Goal: Contribute content

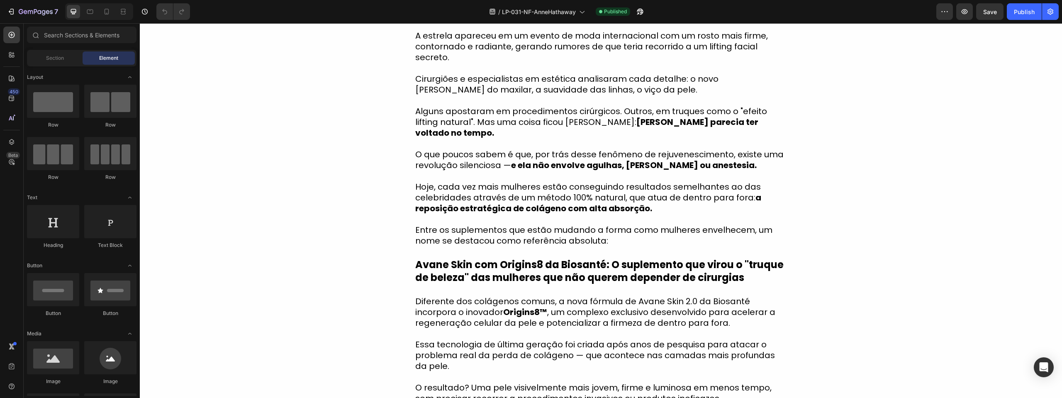
scroll to position [332, 0]
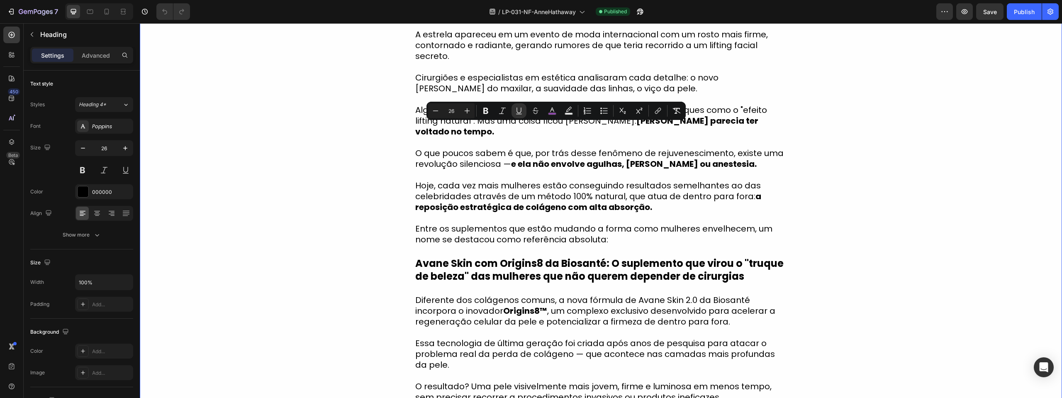
click at [877, 312] on div "Atriz de " O Diabo Veste Prada " [PERSON_NAME] após surgir visivelmente rejuven…" at bounding box center [601, 262] width 922 height 713
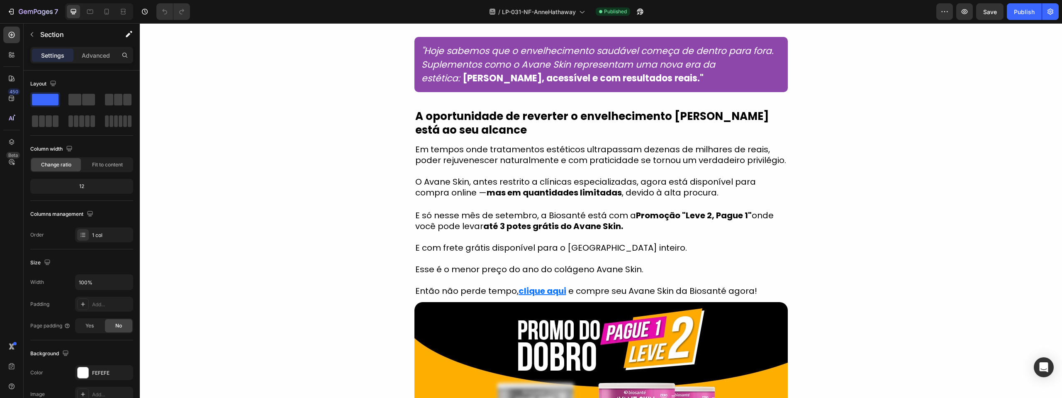
scroll to position [1327, 0]
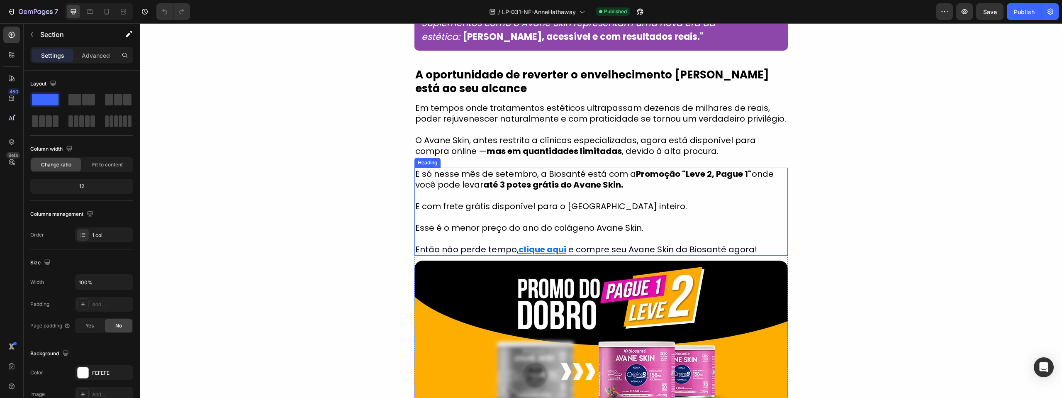
click at [568, 226] on h2 "E só nesse mês de setembro, a Biosanté está com a Promoção "Leve 2, Pague 1" on…" at bounding box center [600, 212] width 373 height 88
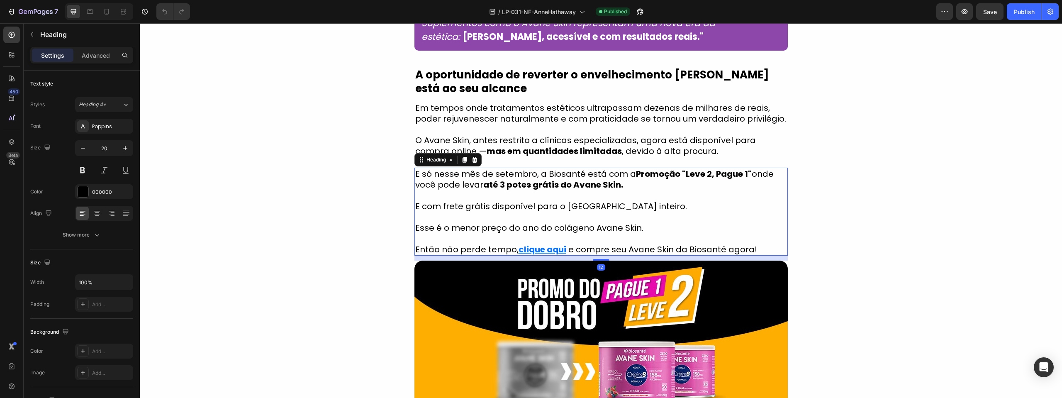
click at [568, 226] on h2 "E só nesse mês de setembro, a Biosanté está com a Promoção "Leve 2, Pague 1" on…" at bounding box center [600, 212] width 373 height 88
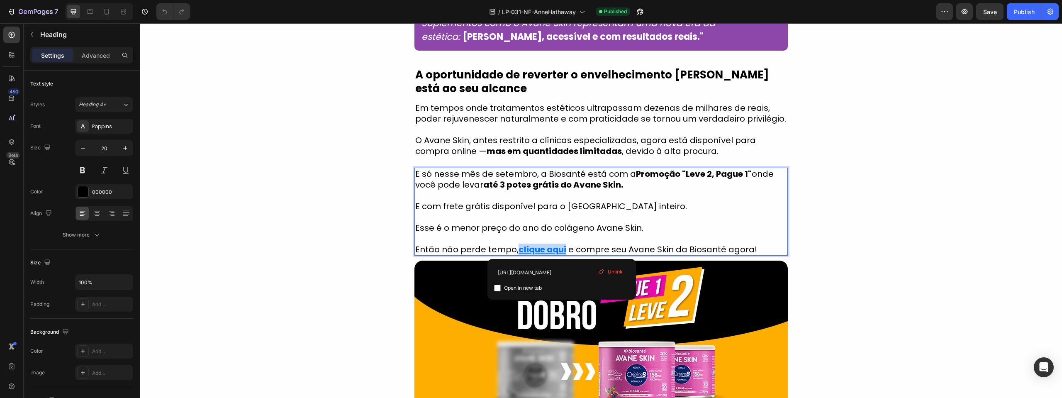
drag, startPoint x: 562, startPoint y: 224, endPoint x: 514, endPoint y: 230, distance: 48.5
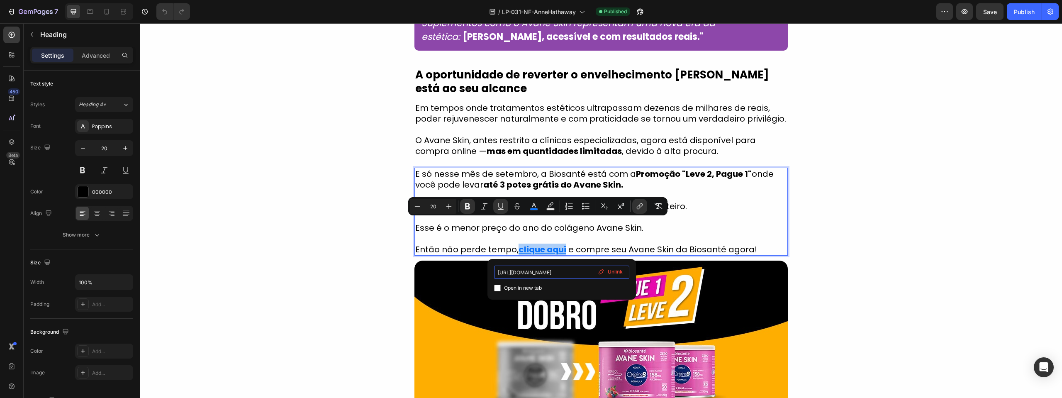
click at [561, 273] on input "[URL][DOMAIN_NAME]" at bounding box center [561, 271] width 135 height 13
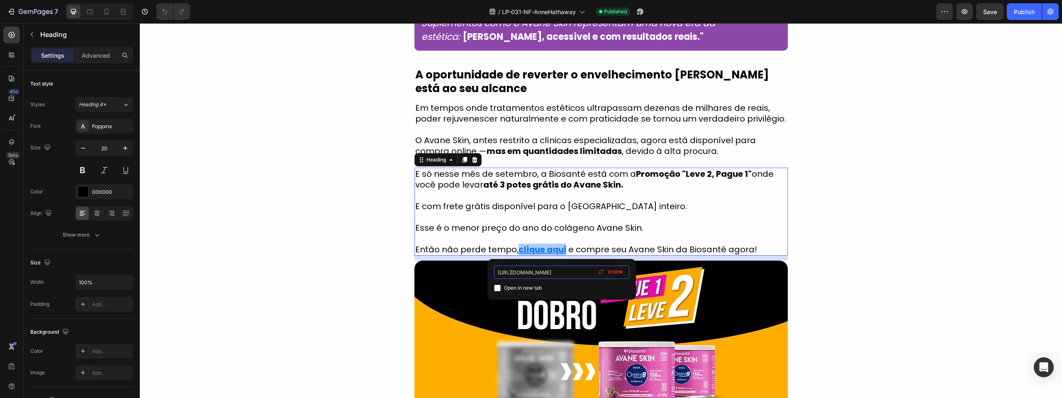
scroll to position [0, 29]
type input "[URL][DOMAIN_NAME]"
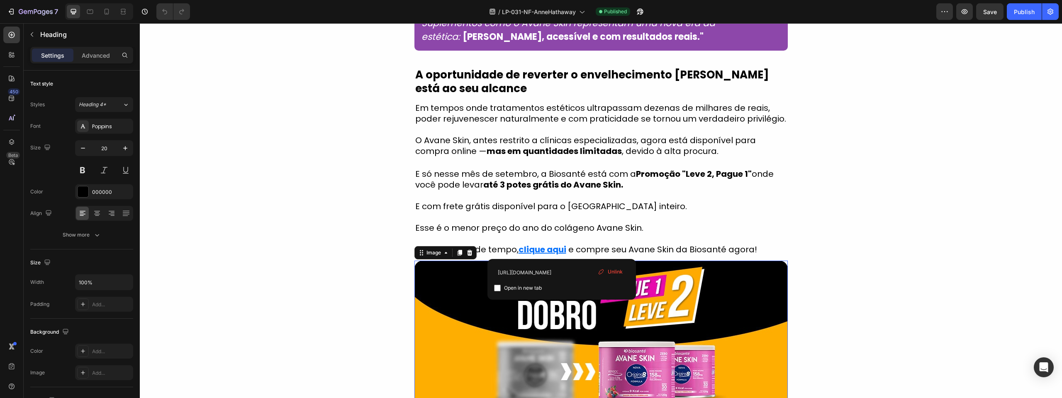
click at [717, 307] on img at bounding box center [600, 366] width 373 height 212
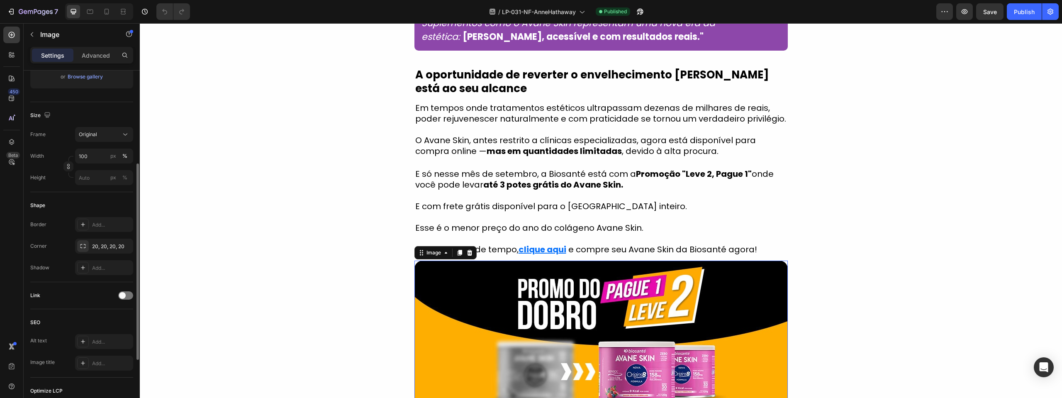
scroll to position [207, 0]
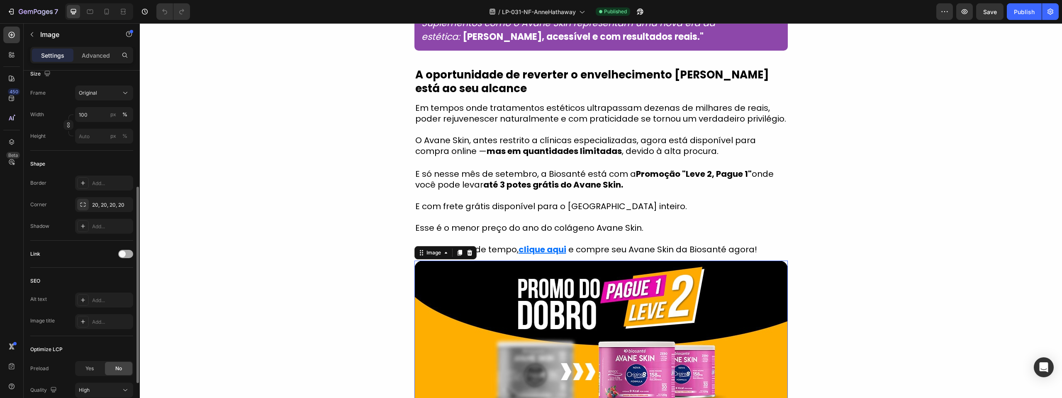
click at [124, 252] on span at bounding box center [122, 254] width 7 height 7
click at [105, 297] on div "Add..." at bounding box center [111, 296] width 39 height 7
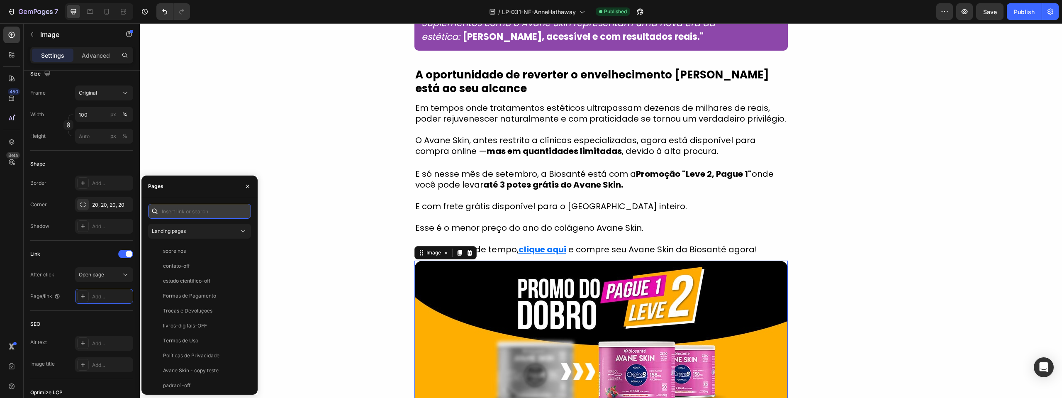
click at [172, 206] on input "text" at bounding box center [199, 211] width 103 height 15
paste input "[URL][DOMAIN_NAME]"
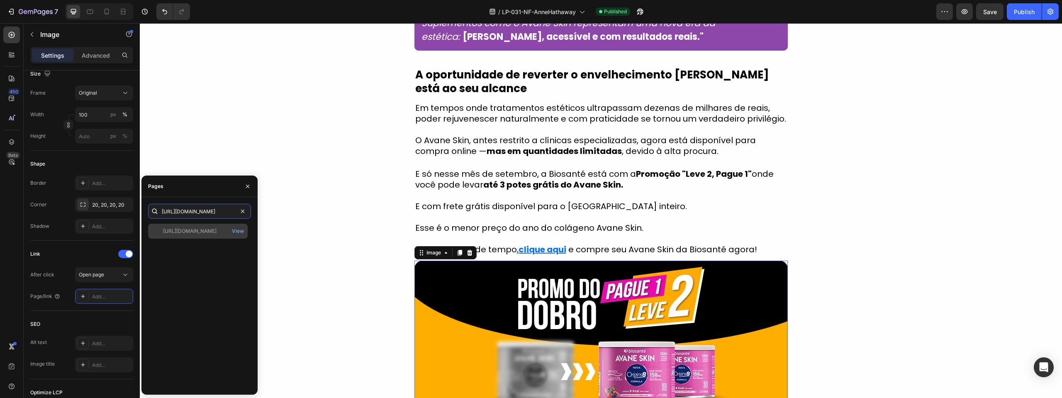
type input "[URL][DOMAIN_NAME]"
click at [182, 227] on div "[URL][DOMAIN_NAME] View" at bounding box center [198, 231] width 100 height 15
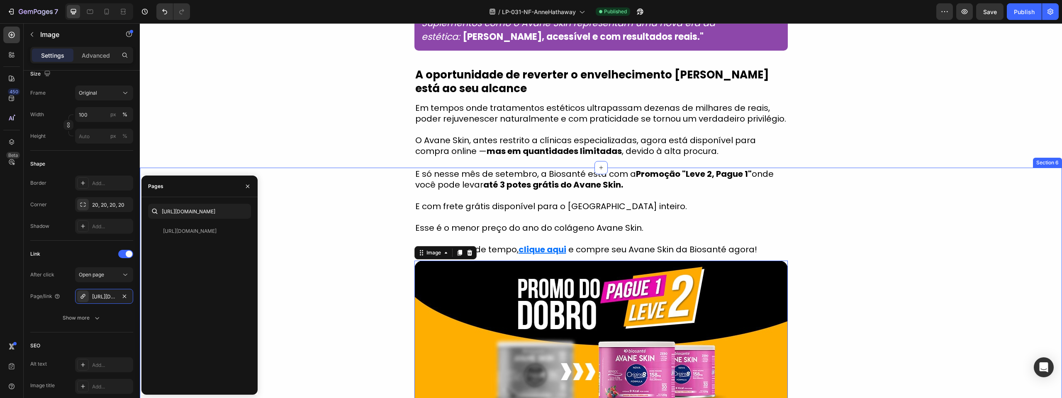
click at [306, 297] on div "E só nesse mês de setembro, a Biosanté está com a Promoção "Leve 2, Pague 1" on…" at bounding box center [601, 358] width 922 height 380
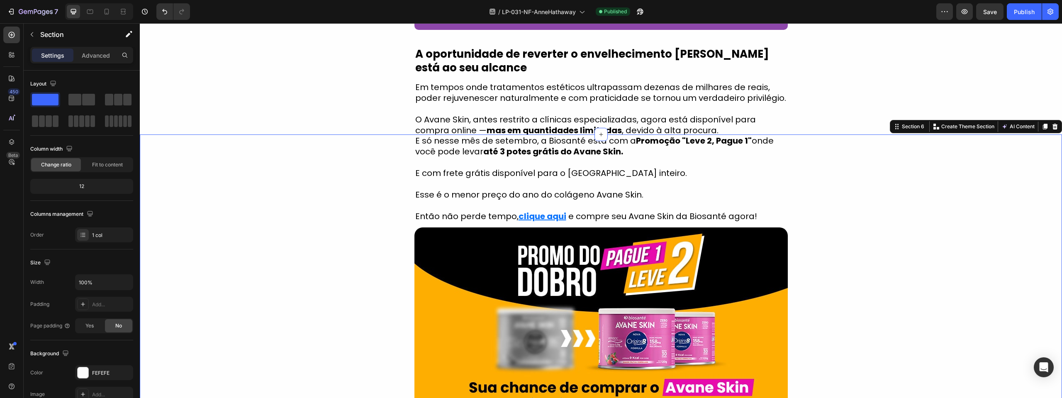
scroll to position [1327, 0]
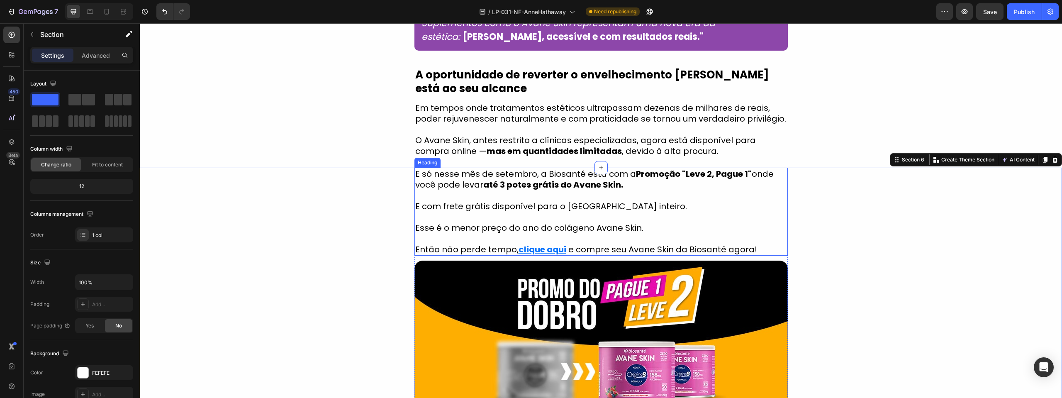
click at [567, 224] on p "E só nesse mês de setembro, a Biosanté está com a Promoção "Leve 2, Pague 1" on…" at bounding box center [601, 211] width 372 height 86
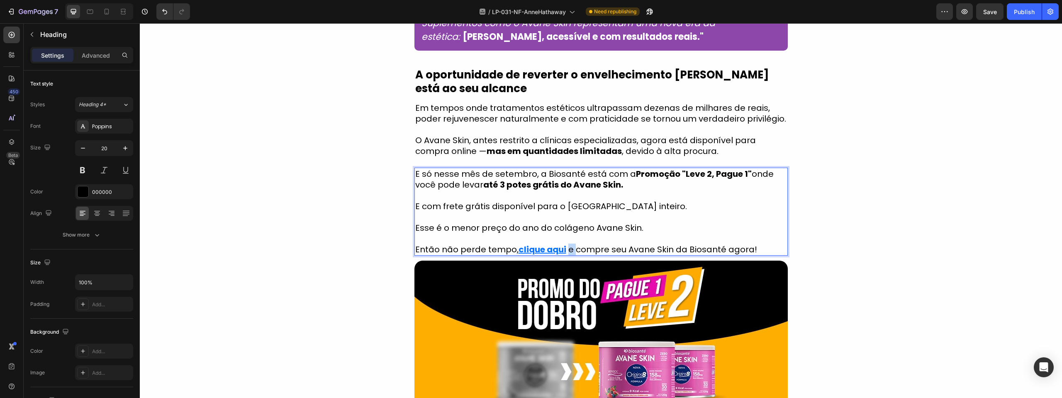
click at [564, 225] on p "E só nesse mês de setembro, a Biosanté está com a Promoção "Leve 2, Pague 1" on…" at bounding box center [601, 211] width 372 height 86
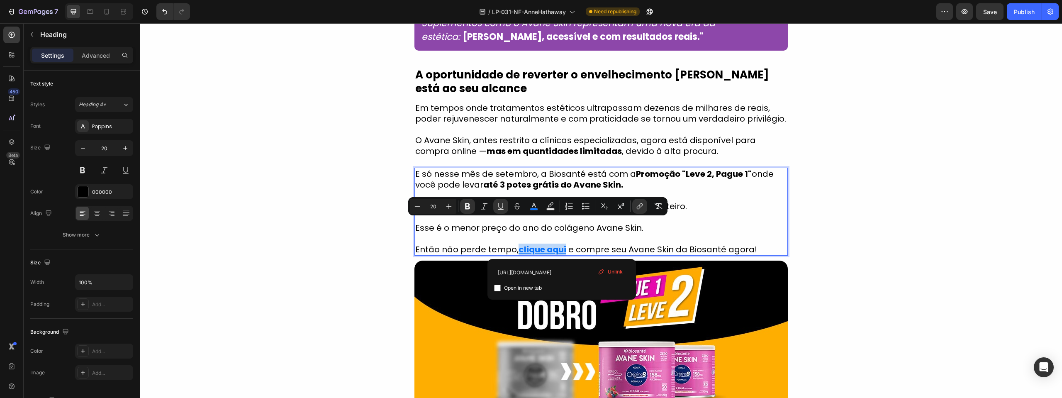
drag, startPoint x: 562, startPoint y: 225, endPoint x: 515, endPoint y: 224, distance: 46.9
click at [531, 272] on input "[URL][DOMAIN_NAME]" at bounding box center [561, 271] width 135 height 13
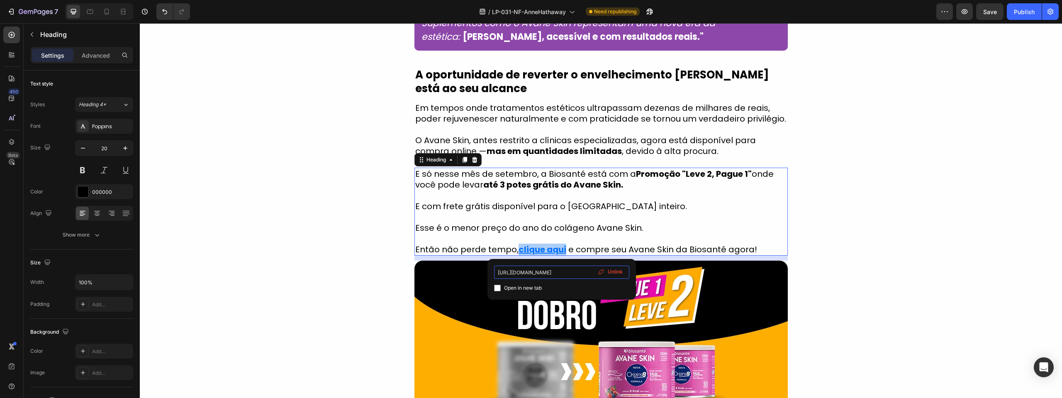
scroll to position [0, 29]
type input "[URL][DOMAIN_NAME]"
click at [531, 272] on input "[URL][DOMAIN_NAME]" at bounding box center [561, 271] width 135 height 13
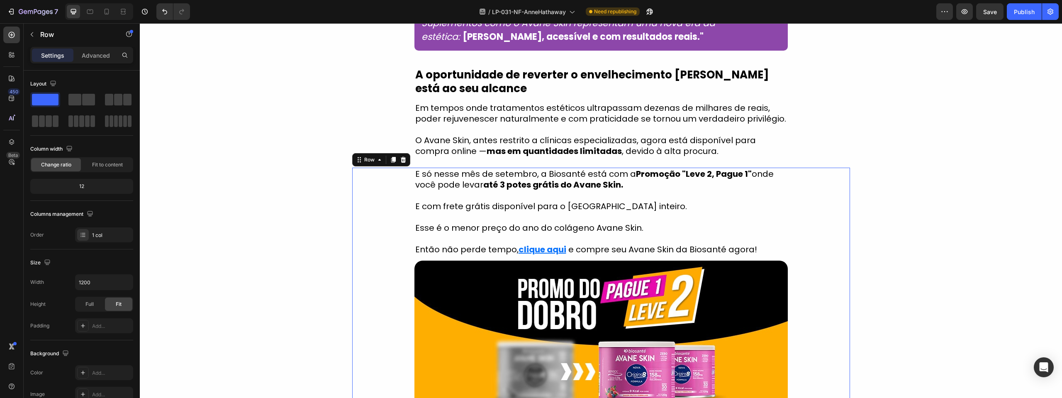
click at [816, 274] on div "E só nesse mês de setembro, a Biosanté está com a Promoção "Leve 2, Pague 1" on…" at bounding box center [601, 358] width 498 height 380
click at [969, 15] on button "button" at bounding box center [964, 11] width 17 height 17
click at [991, 14] on span "Save" at bounding box center [990, 11] width 14 height 7
click at [1020, 13] on div "Publish" at bounding box center [1024, 11] width 21 height 9
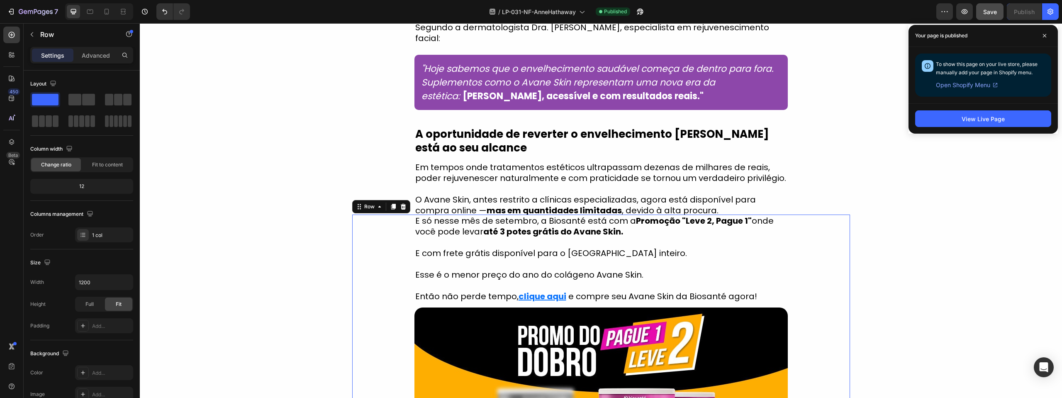
scroll to position [1244, 0]
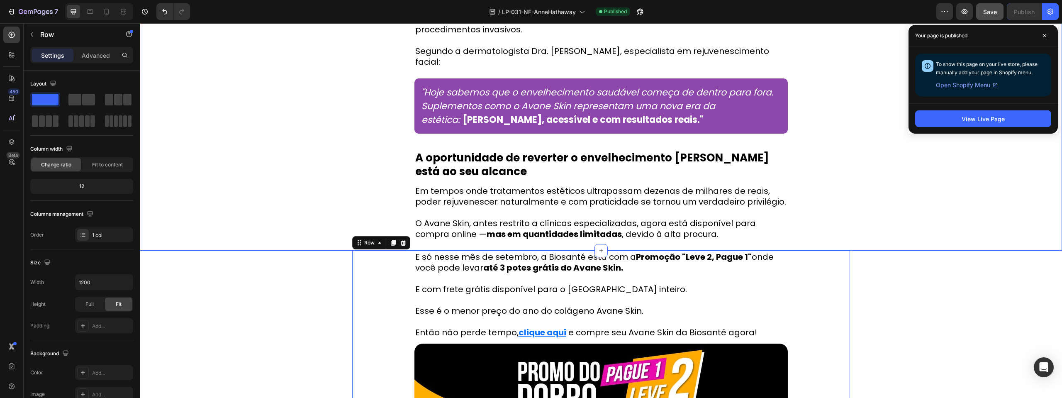
click at [200, 144] on div "Como o Avane Skin está revolucionando [PERSON_NAME] anti-idade? Heading ✅ Recup…" at bounding box center [601, 73] width 922 height 334
click at [18, 12] on div "7" at bounding box center [32, 12] width 51 height 10
